Goal: Entertainment & Leisure: Consume media (video, audio)

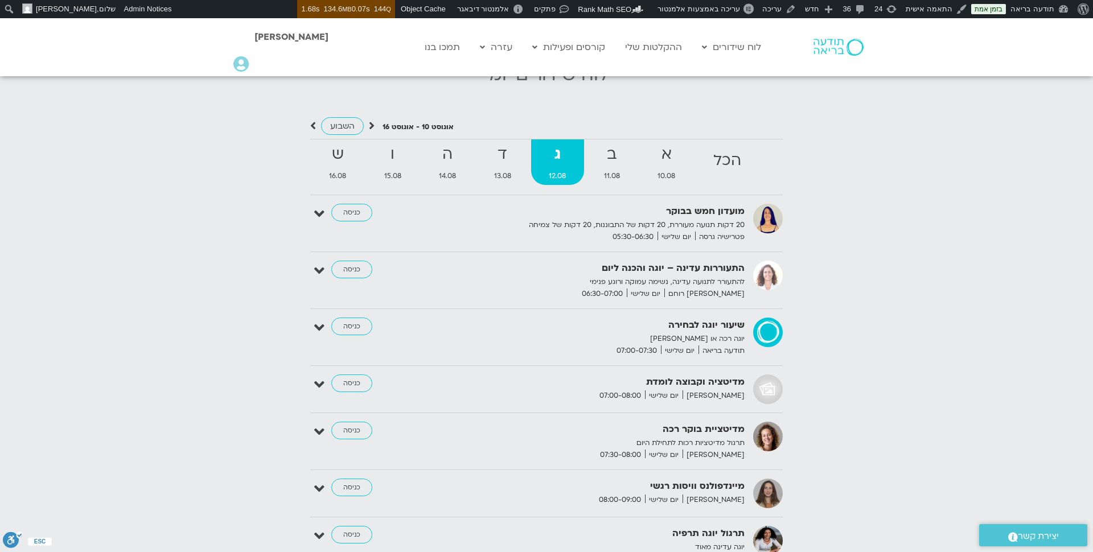
scroll to position [1188, 0]
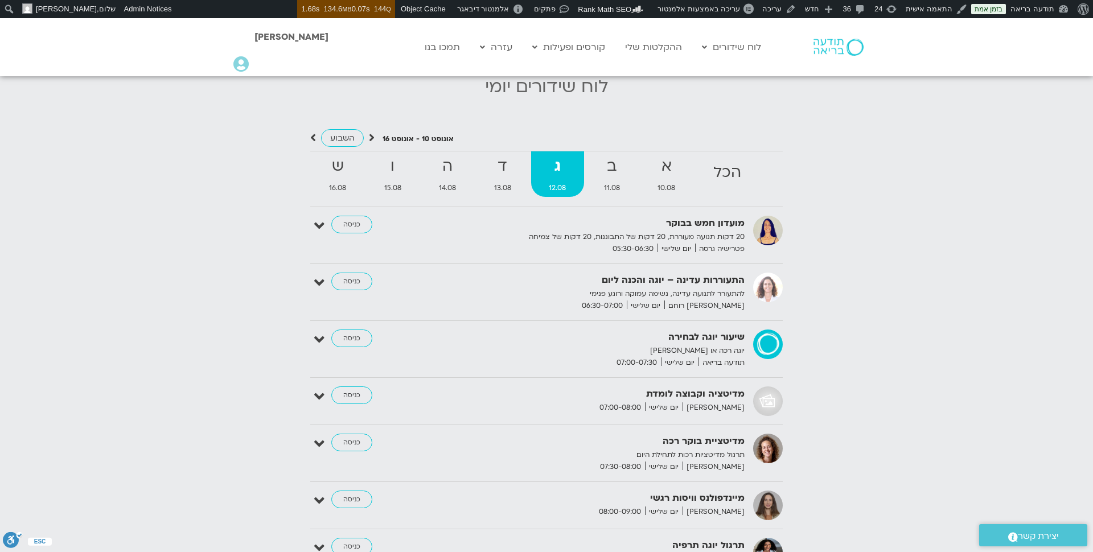
click at [504, 167] on strong "ד" at bounding box center [503, 167] width 53 height 26
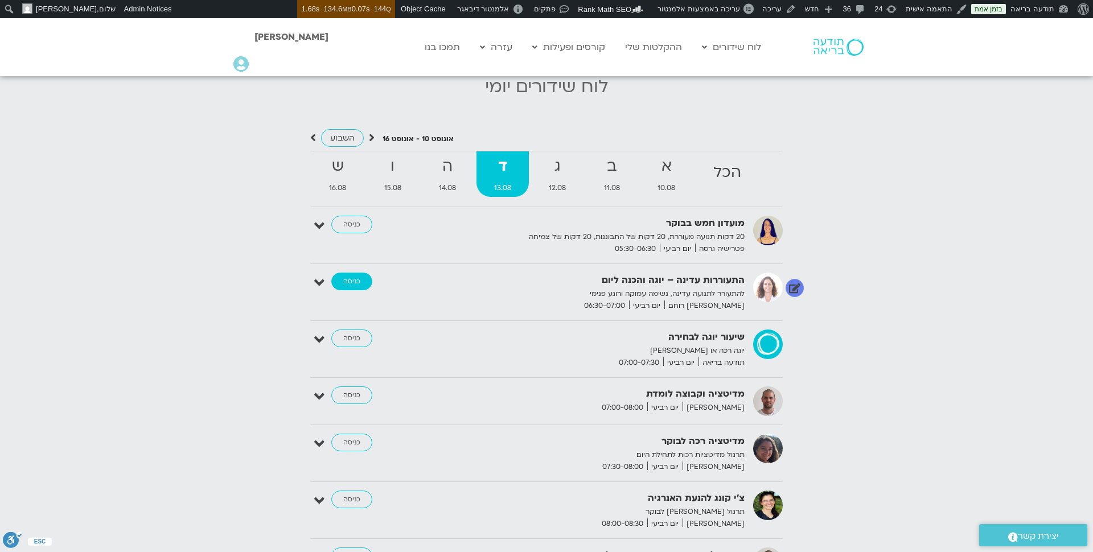
click at [355, 273] on link "כניסה" at bounding box center [351, 282] width 41 height 18
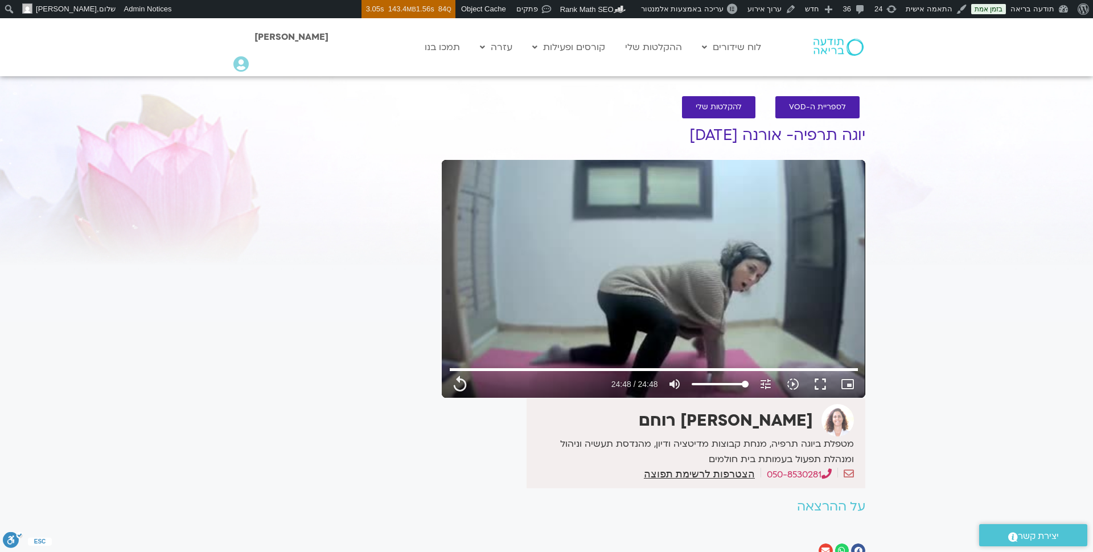
click at [834, 48] on img at bounding box center [839, 47] width 50 height 17
type input "1488.32"
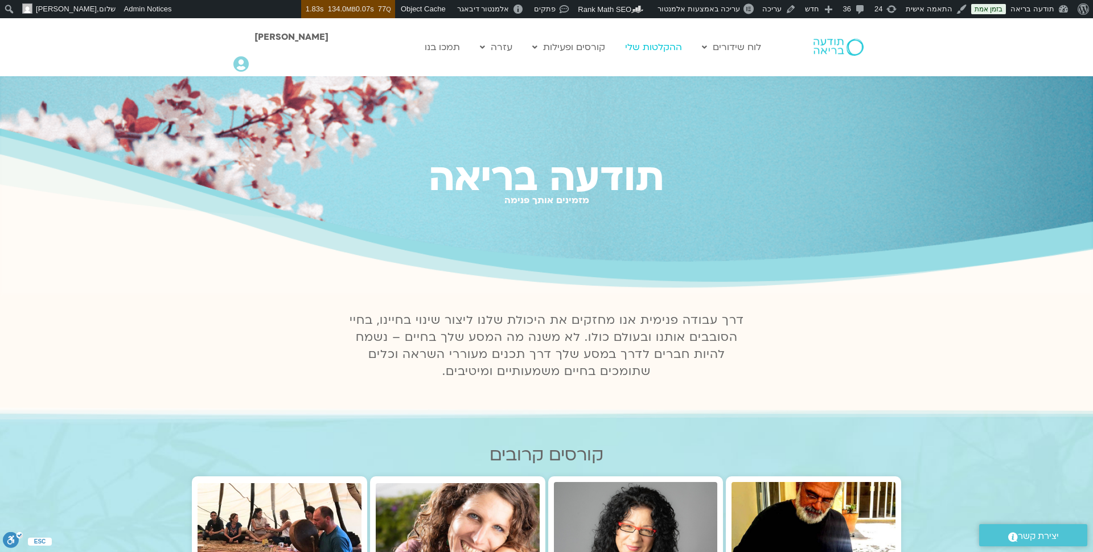
click at [653, 47] on link "ההקלטות שלי" at bounding box center [654, 47] width 68 height 22
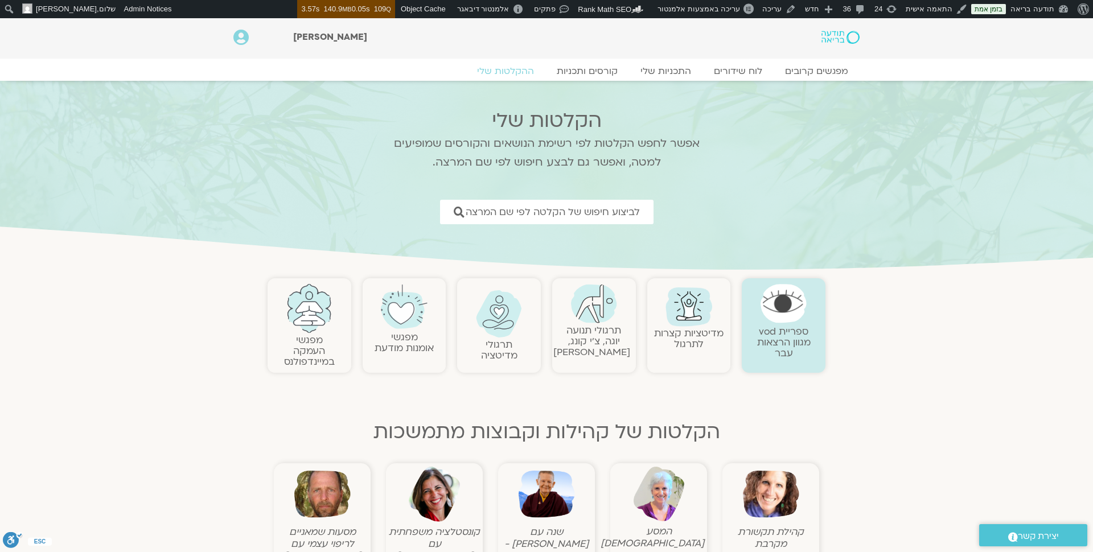
click at [595, 346] on link "תרגולי תנועה יוגה, צ׳י קונג, פלדנקרייז" at bounding box center [592, 341] width 77 height 35
click at [592, 303] on img at bounding box center [594, 303] width 46 height 39
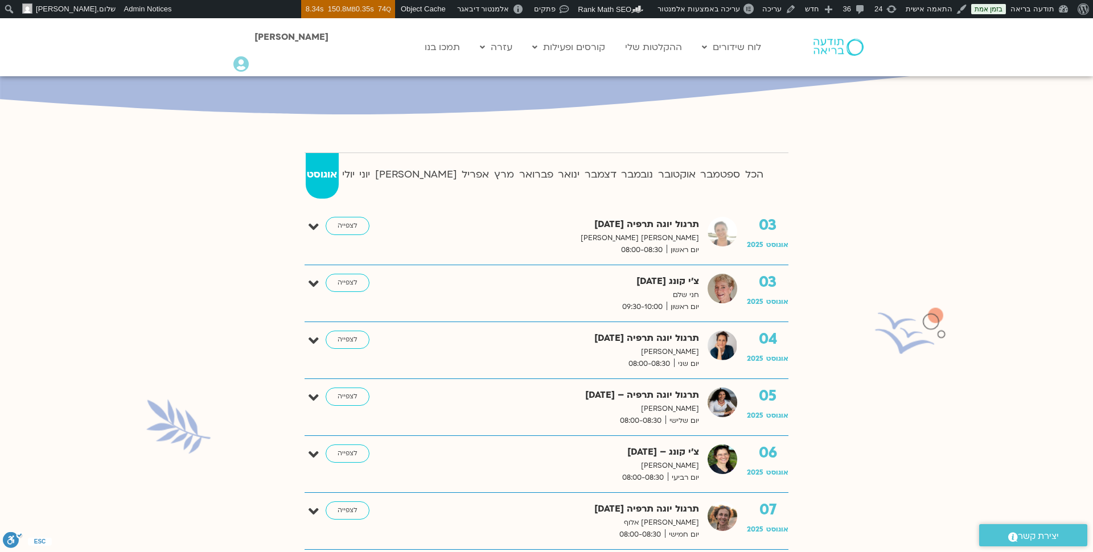
scroll to position [220, 0]
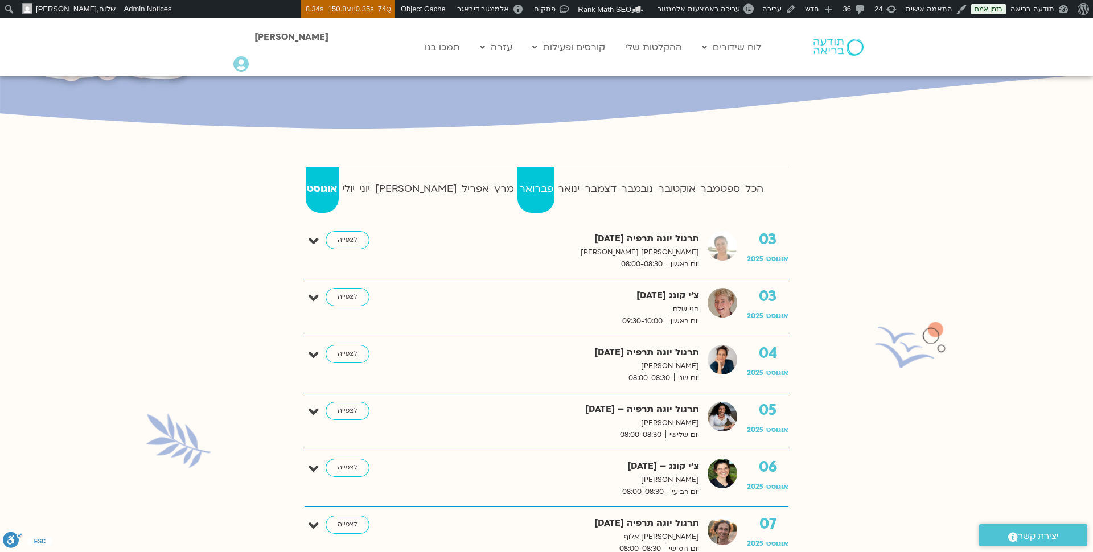
click at [518, 194] on strong "פברואר" at bounding box center [536, 189] width 37 height 17
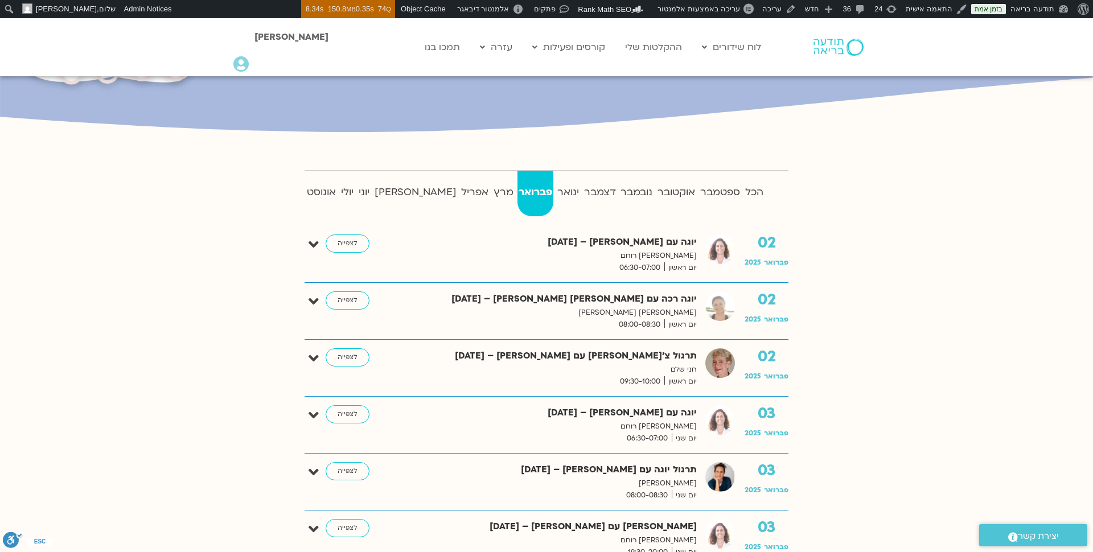
scroll to position [208, 0]
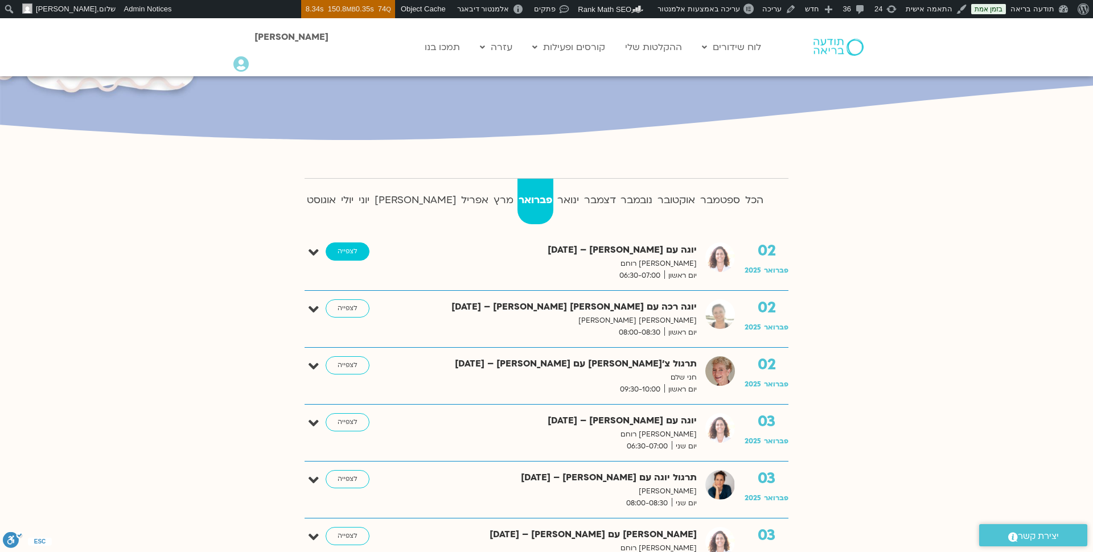
click at [345, 251] on link "לצפייה" at bounding box center [348, 252] width 44 height 18
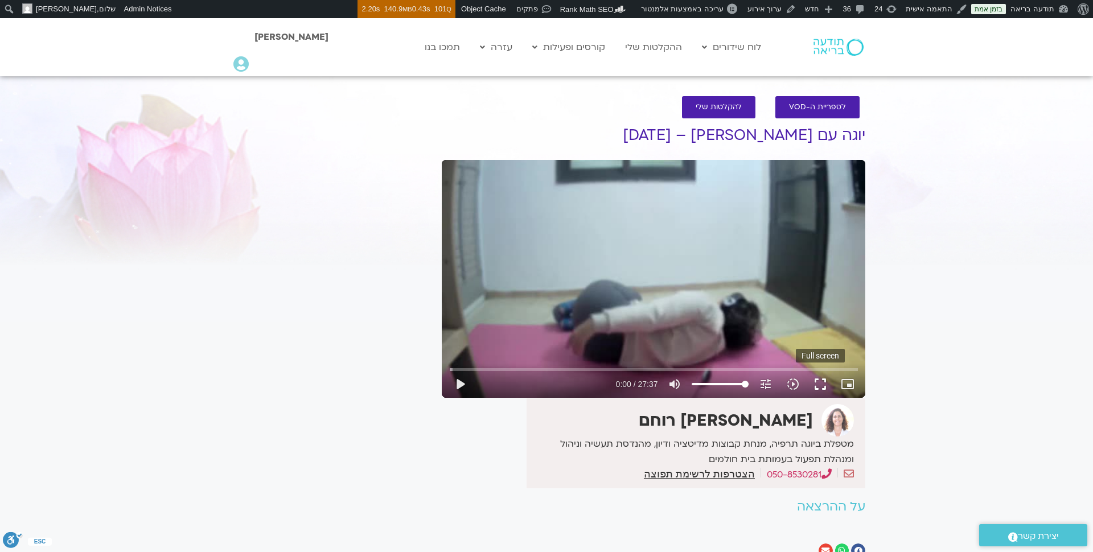
click at [822, 383] on button "fullscreen" at bounding box center [820, 384] width 27 height 27
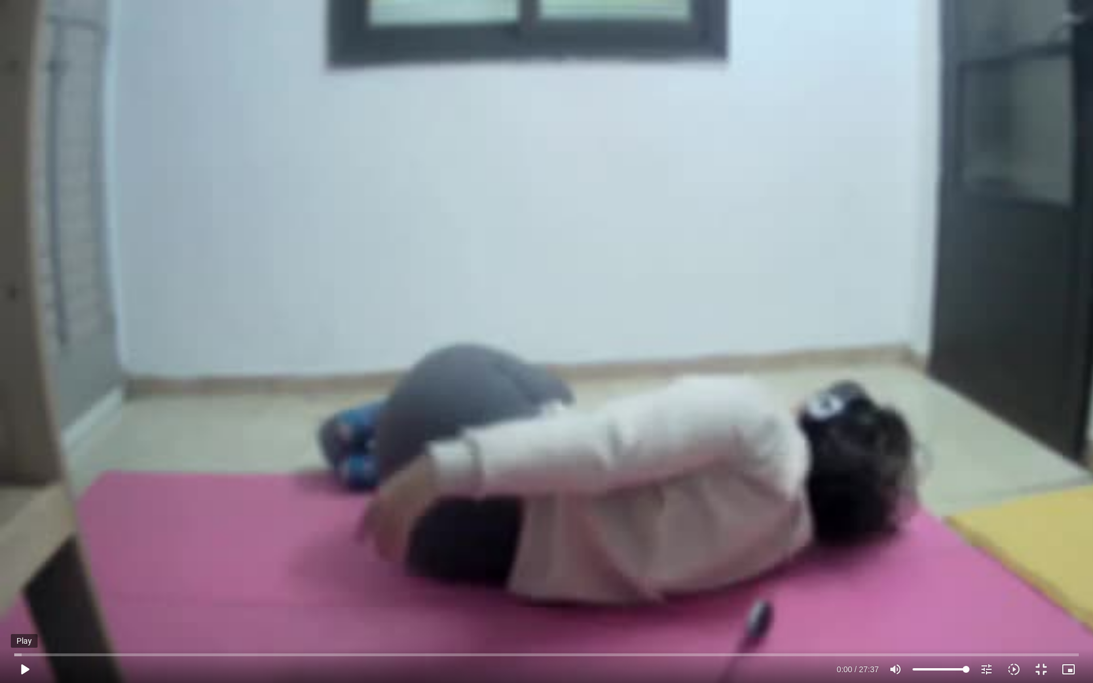
click at [21, 552] on button "play_arrow" at bounding box center [24, 669] width 27 height 27
click at [23, 552] on button "pause" at bounding box center [24, 669] width 27 height 27
click at [1046, 552] on button "fullscreen_exit" at bounding box center [1041, 669] width 27 height 27
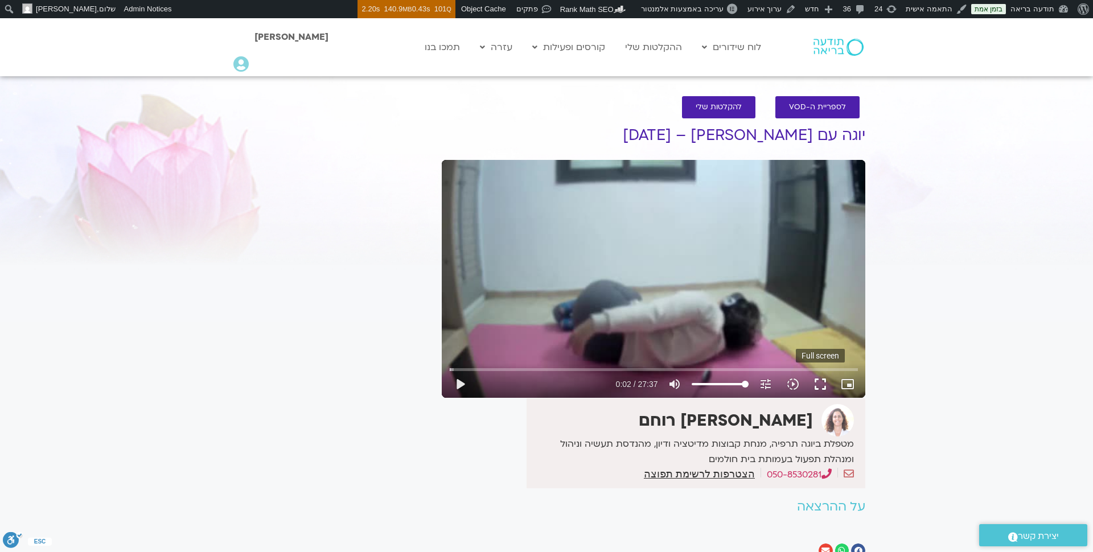
click at [821, 381] on button "fullscreen" at bounding box center [820, 384] width 27 height 27
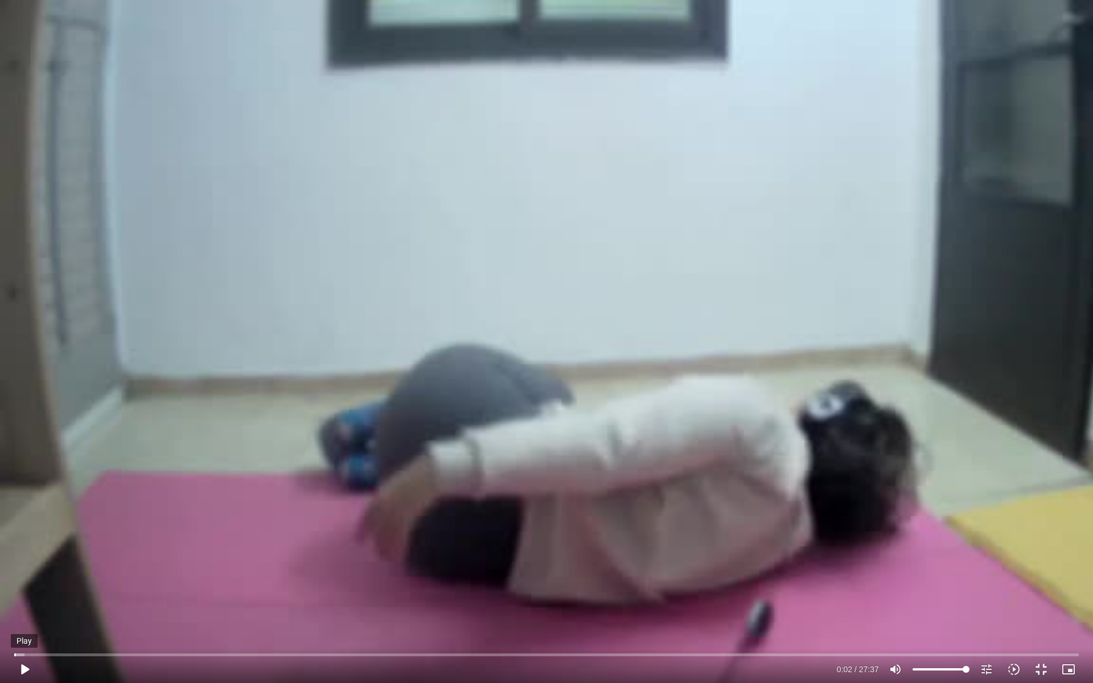
click at [24, 552] on button "play_arrow" at bounding box center [24, 669] width 27 height 27
click at [23, 552] on button "pause" at bounding box center [24, 669] width 27 height 27
type input "10.635352"
